Goal: Find specific page/section: Find specific page/section

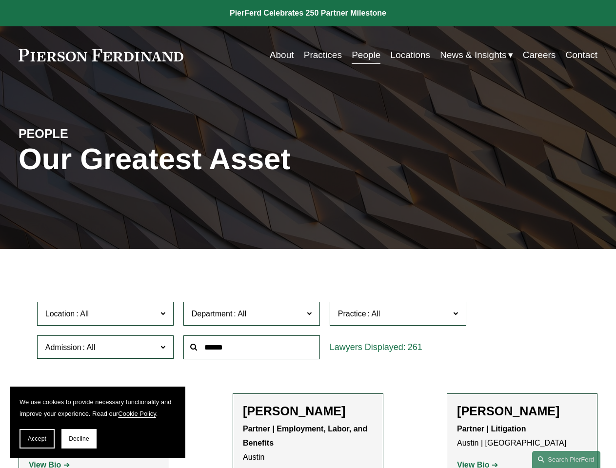
click at [37, 439] on span "Accept" at bounding box center [37, 438] width 19 height 7
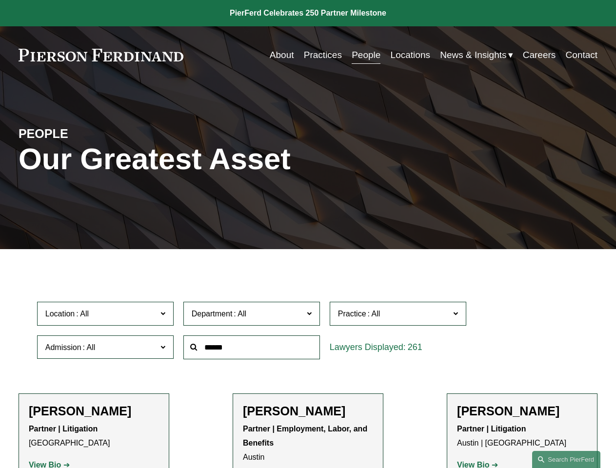
click at [79, 439] on p "Partner | Litigation [GEOGRAPHIC_DATA]" at bounding box center [94, 436] width 130 height 28
click at [308, 364] on div at bounding box center [251, 347] width 146 height 34
click at [308, 330] on div "Department All Corporate Employment, Labor, and Benefits Intellectual Property …" at bounding box center [251, 314] width 146 height 34
click at [106, 316] on span "Location" at bounding box center [101, 313] width 112 height 13
click at [252, 316] on span "Department" at bounding box center [248, 313] width 112 height 13
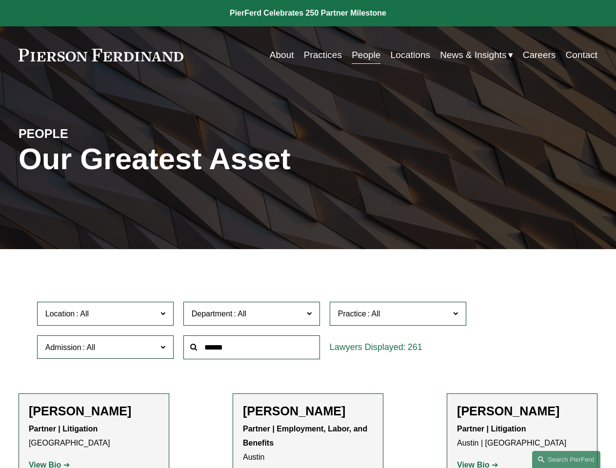
click at [398, 316] on span "Practice" at bounding box center [394, 313] width 112 height 13
click at [0, 0] on link "All" at bounding box center [0, 0] width 0 height 0
click at [252, 349] on input "text" at bounding box center [251, 347] width 136 height 24
